Goal: Check status: Check status

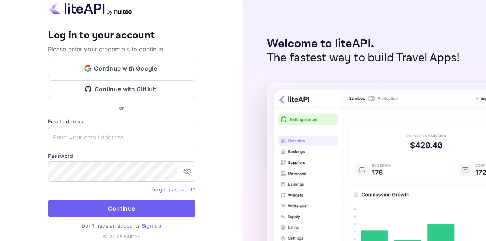
type input "[EMAIL_ADDRESS][DOMAIN_NAME]"
click at [128, 211] on button "Continue" at bounding box center [122, 208] width 148 height 18
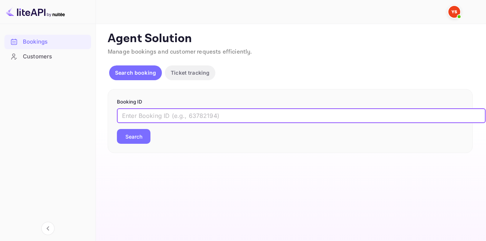
click at [186, 110] on input "text" at bounding box center [301, 115] width 369 height 15
paste input "9788822"
type input "9788822"
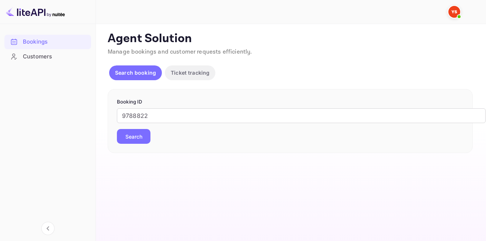
click at [138, 139] on button "Search" at bounding box center [134, 136] width 34 height 15
